Goal: Task Accomplishment & Management: Manage account settings

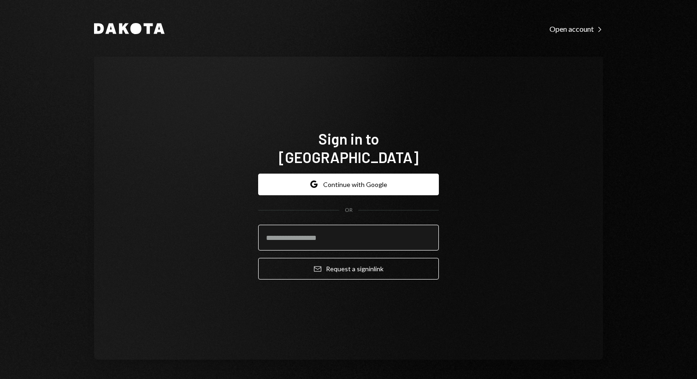
click at [303, 233] on input "email" at bounding box center [348, 238] width 181 height 26
type input "*****"
click at [496, 86] on div "Sign in to [GEOGRAPHIC_DATA] Google Continue with Google OR ***** Email Request…" at bounding box center [348, 208] width 509 height 303
